Goal: Task Accomplishment & Management: Manage account settings

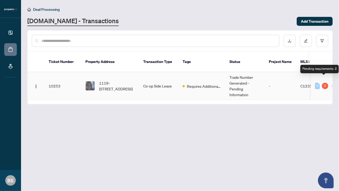
click at [322, 83] on div "2" at bounding box center [325, 86] width 6 height 6
click at [324, 83] on div "2" at bounding box center [325, 86] width 6 height 6
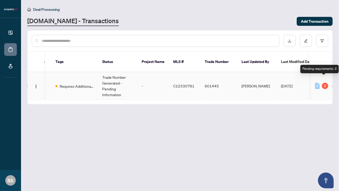
click at [324, 83] on div "2" at bounding box center [325, 86] width 6 height 6
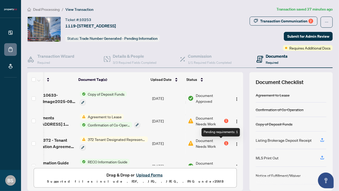
click at [224, 141] on div "1" at bounding box center [226, 143] width 4 height 4
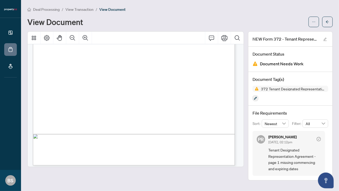
scroll to position [954, 0]
click at [328, 21] on icon "arrow-left" at bounding box center [328, 22] width 4 height 4
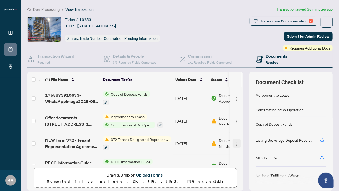
click at [235, 142] on img "button" at bounding box center [237, 144] width 4 height 4
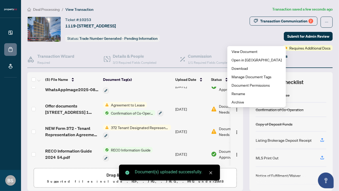
scroll to position [26, 0]
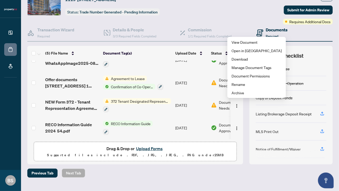
click at [219, 81] on span "Document Needs Work" at bounding box center [232, 83] width 27 height 12
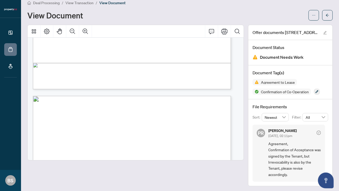
scroll to position [237, 0]
